Goal: Register for event/course

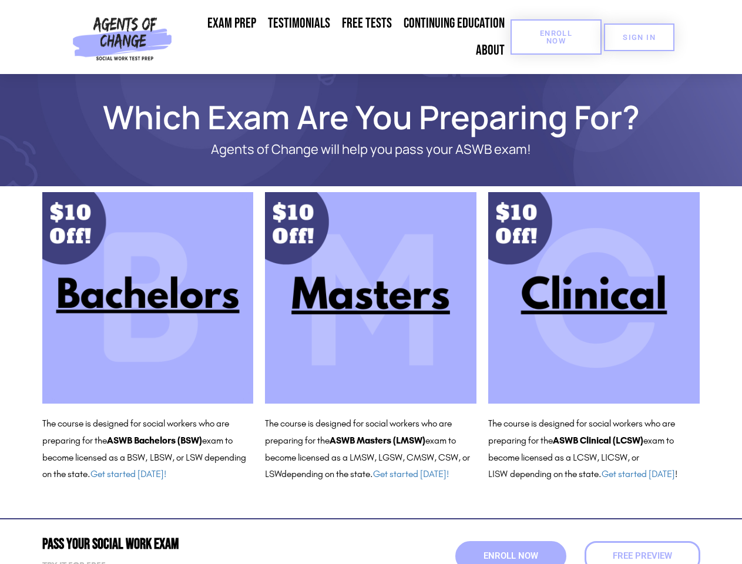
click at [556, 37] on span "Enroll Now" at bounding box center [555, 36] width 53 height 15
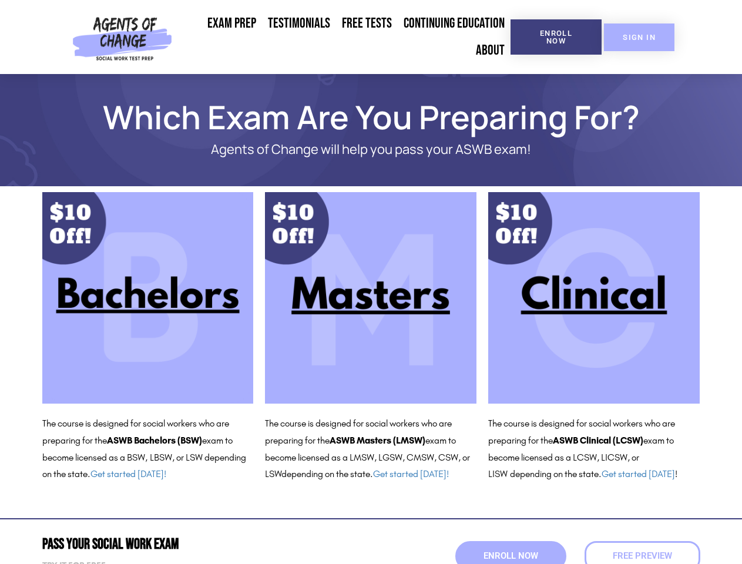
click at [639, 37] on span "SIGN IN" at bounding box center [639, 37] width 33 height 8
click at [510, 556] on span "Enroll Now" at bounding box center [510, 556] width 60 height 10
click at [642, 556] on span "Free Preview" at bounding box center [641, 556] width 65 height 10
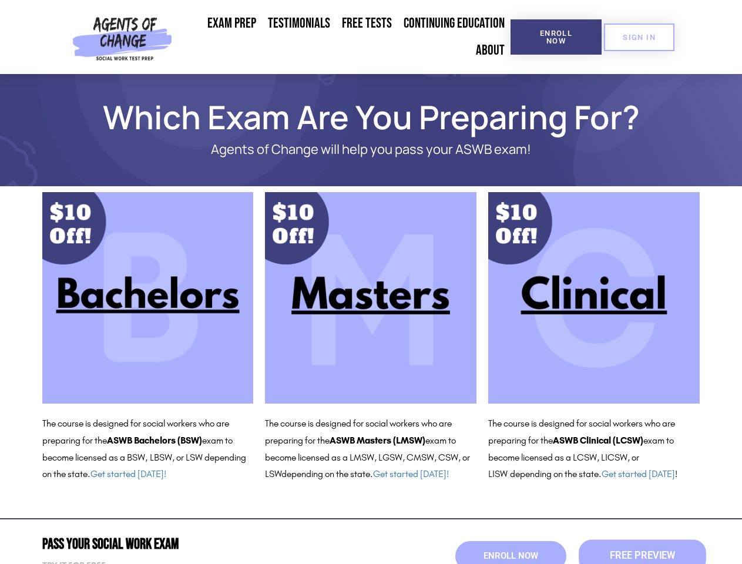
click at [642, 556] on span "Free Preview" at bounding box center [641, 556] width 65 height 10
